Goal: Transaction & Acquisition: Book appointment/travel/reservation

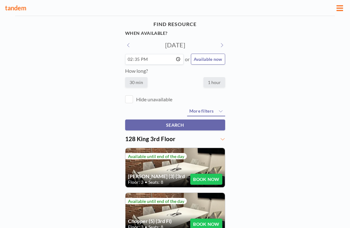
click at [138, 54] on input "14:35" at bounding box center [154, 59] width 58 height 11
type input "15:00"
click at [206, 77] on label "1 hour" at bounding box center [214, 82] width 22 height 10
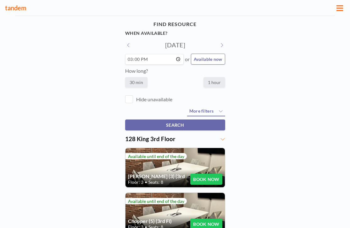
radio input "true"
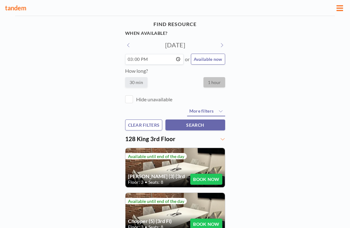
scroll to position [54, 0]
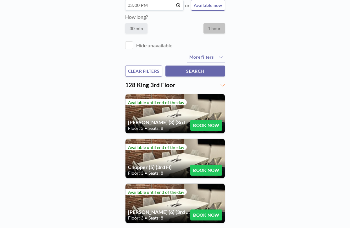
click at [200, 165] on button "BOOK NOW" at bounding box center [206, 170] width 32 height 11
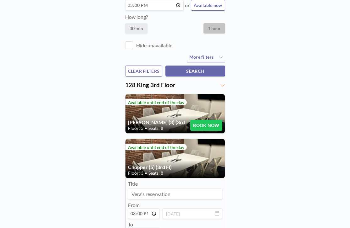
click at [157, 189] on input at bounding box center [175, 194] width 94 height 11
type input "V"
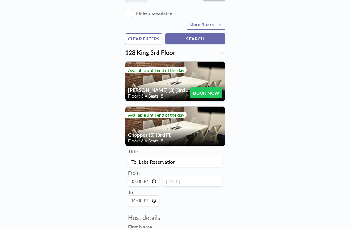
scroll to position [88, 0]
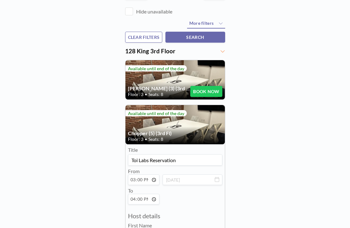
type input "Toi Labs Reservation"
type input "[PERSON_NAME]"
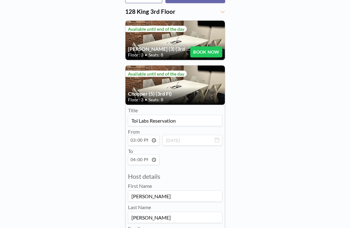
scroll to position [132, 0]
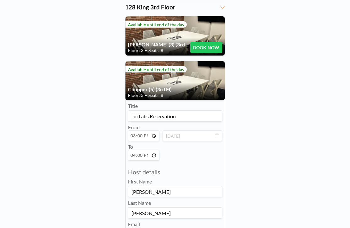
type input "[PERSON_NAME]"
drag, startPoint x: 151, startPoint y: 167, endPoint x: 215, endPoint y: 170, distance: 63.5
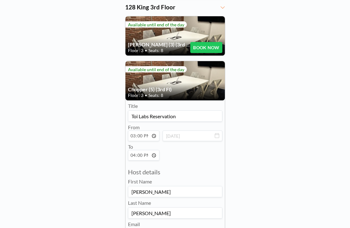
click at [215, 170] on form "Title Toi Labs Reservation From 15:00 [DATE] To 16:00 Host details First Name […" at bounding box center [174, 187] width 99 height 172
type input "[PERSON_NAME][EMAIL_ADDRESS][DOMAIN_NAME]"
